Goal: Transaction & Acquisition: Purchase product/service

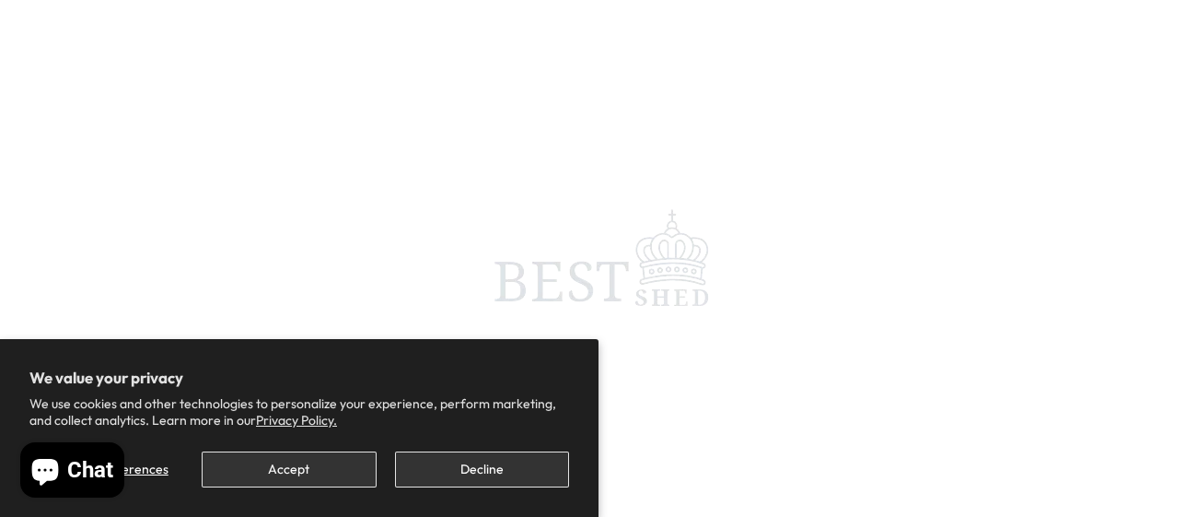
scroll to position [17, 0]
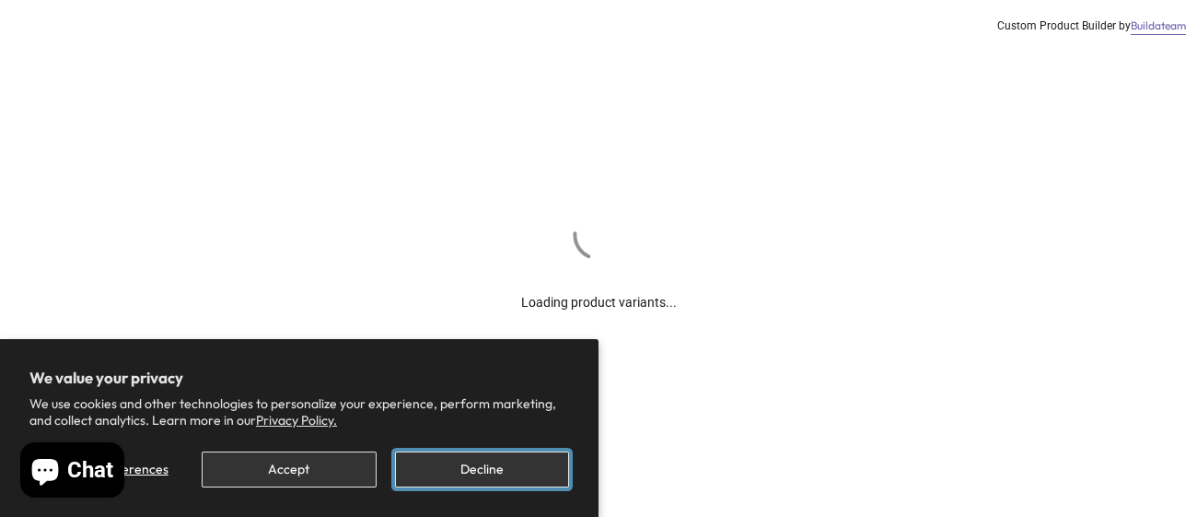
click at [461, 462] on button "Decline" at bounding box center [482, 469] width 174 height 36
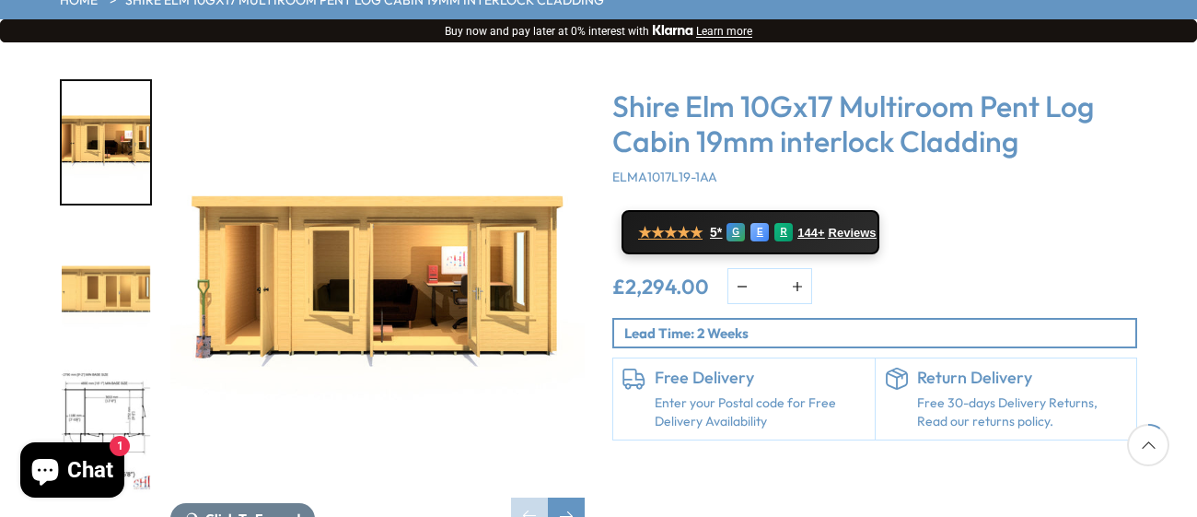
scroll to position [297, 0]
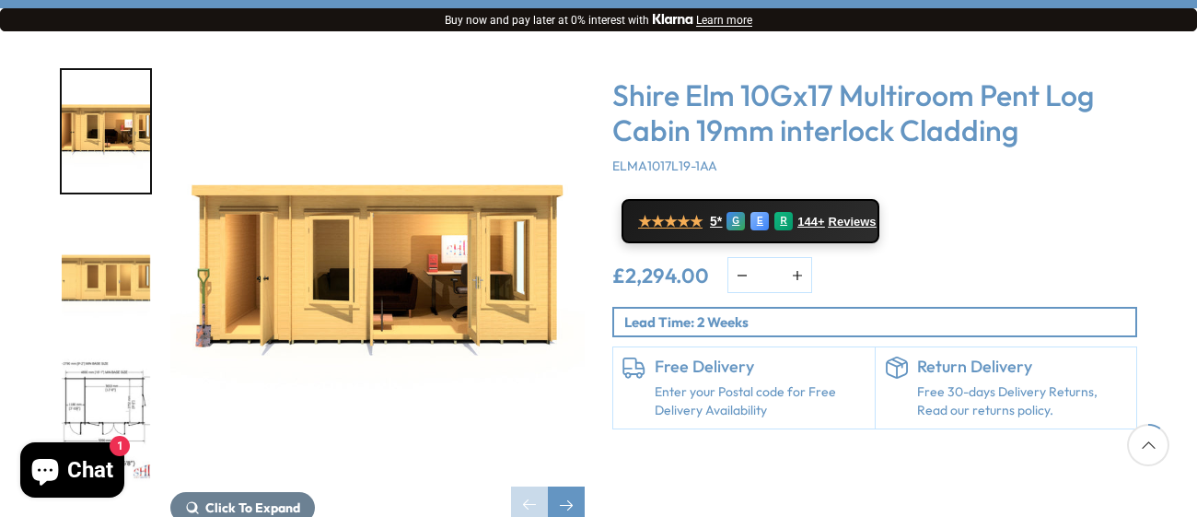
click at [356, 239] on img "1 / 10" at bounding box center [377, 275] width 414 height 414
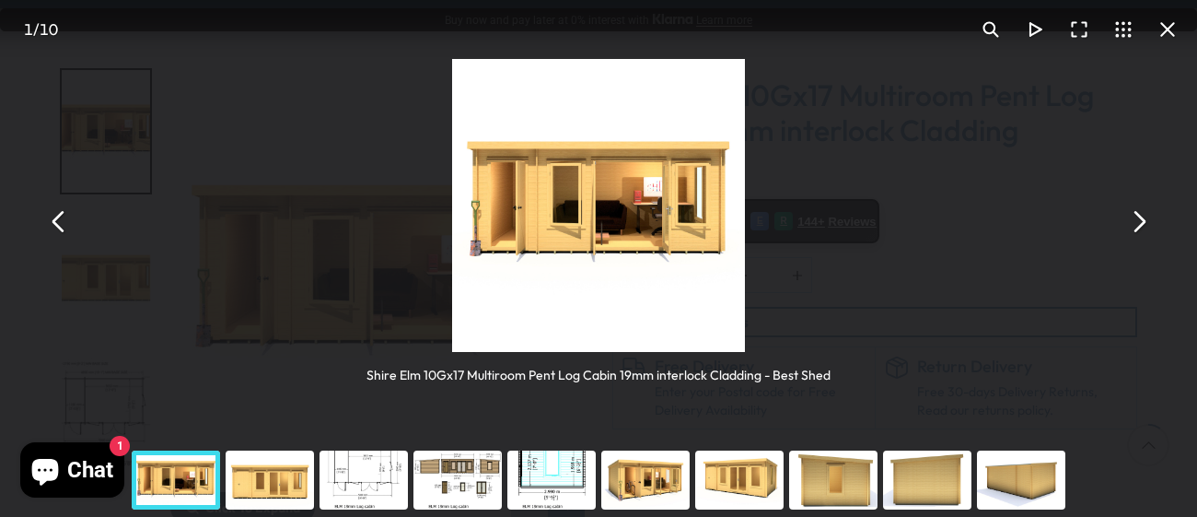
click at [1140, 217] on button "You can close this modal content with the ESC key" at bounding box center [1138, 222] width 44 height 44
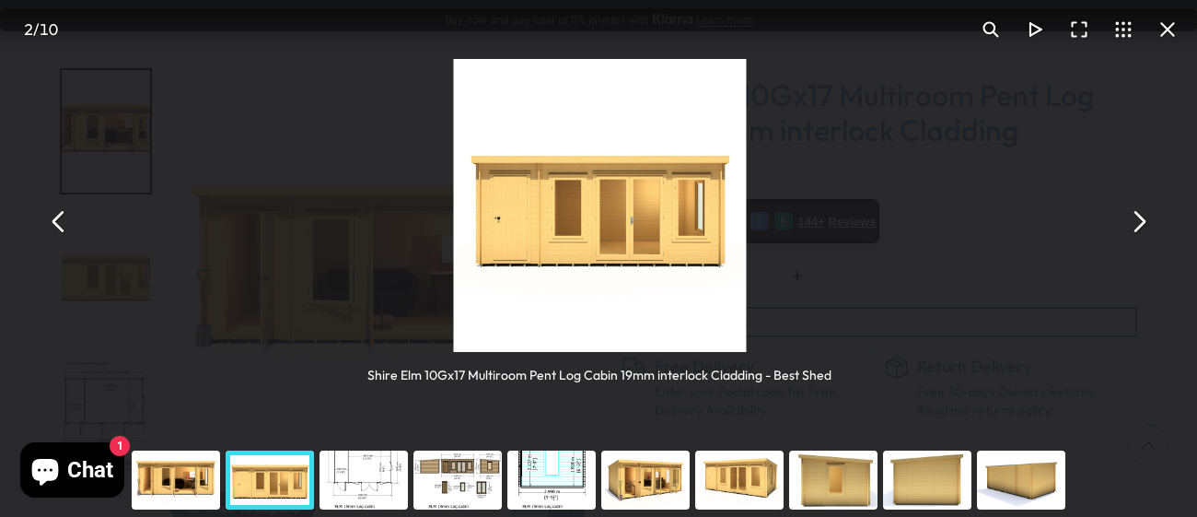
click at [1140, 217] on button "You can close this modal content with the ESC key" at bounding box center [1138, 222] width 44 height 44
